Goal: Ask a question

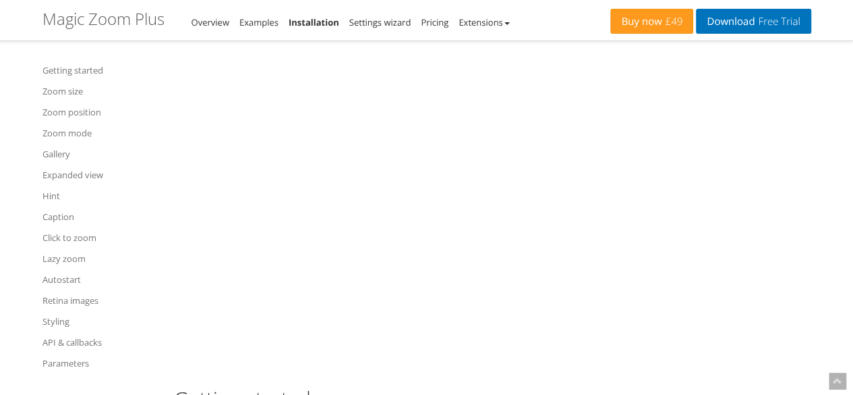
scroll to position [159, 0]
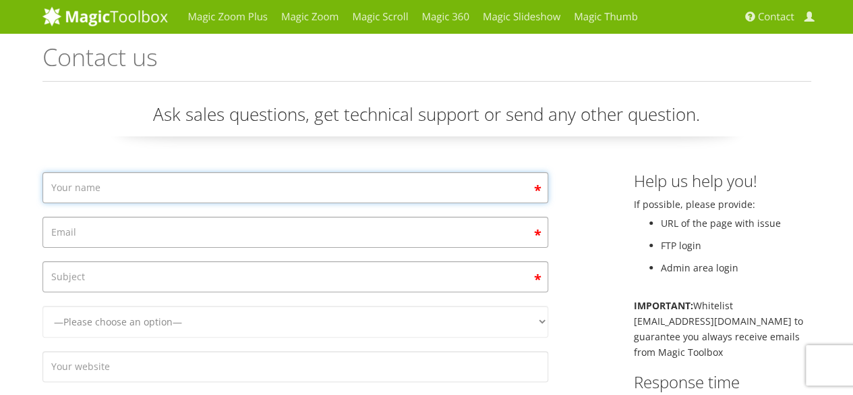
click at [347, 196] on input "Contact form" at bounding box center [295, 187] width 506 height 31
type input "Manu Nooijen"
click at [146, 227] on input "Contact form" at bounding box center [295, 232] width 506 height 31
type input "Nooijensales@gmail.com"
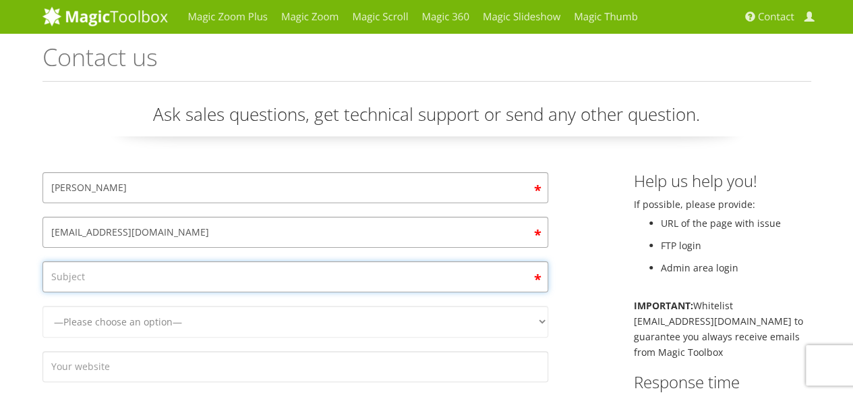
click at [169, 265] on input "Contact form" at bounding box center [295, 276] width 506 height 31
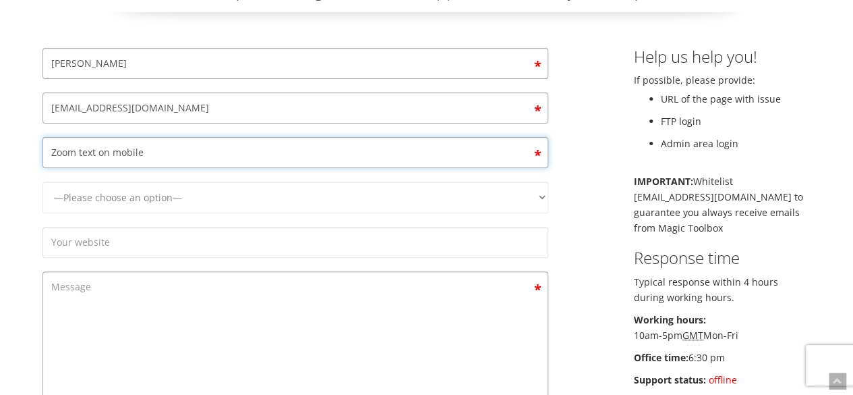
scroll to position [135, 0]
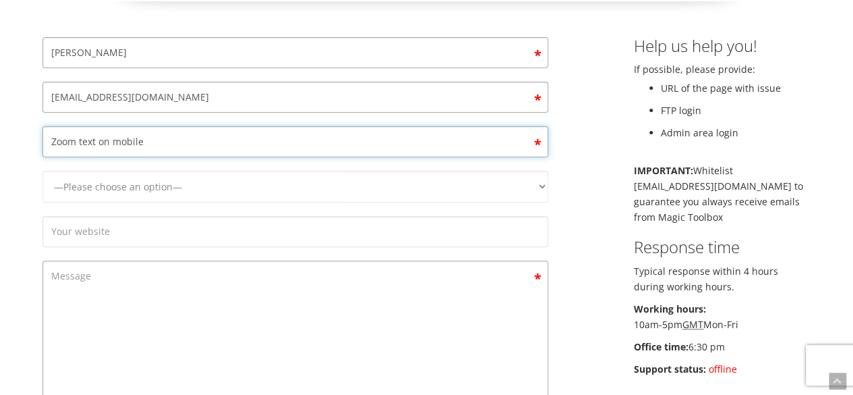
type input "Zoom text on mobile"
click at [140, 171] on select "—Please choose an option— Magic Zoom Magic Zoom Plus Magic Thumb Magic Slidesho…" at bounding box center [295, 187] width 506 height 32
